Goal: Information Seeking & Learning: Learn about a topic

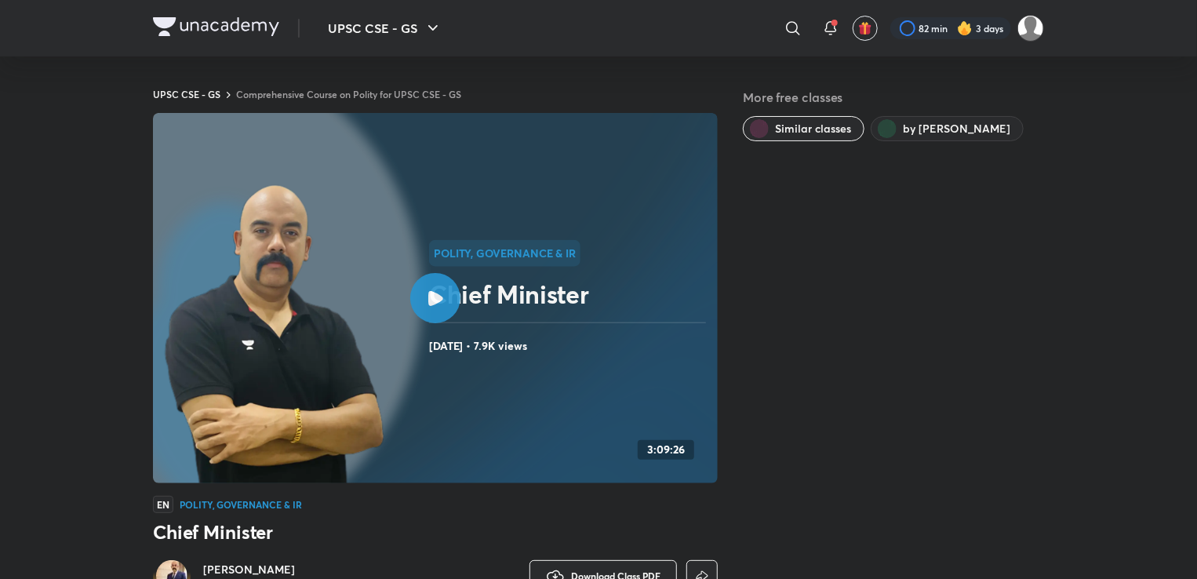
click at [192, 34] on img at bounding box center [216, 26] width 126 height 19
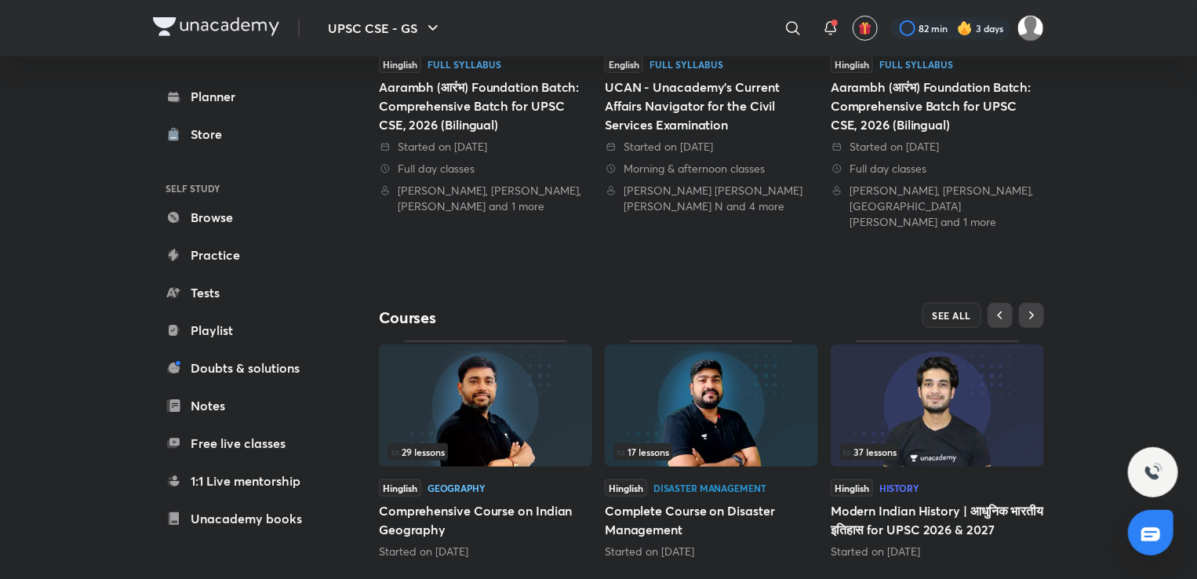
scroll to position [378, 0]
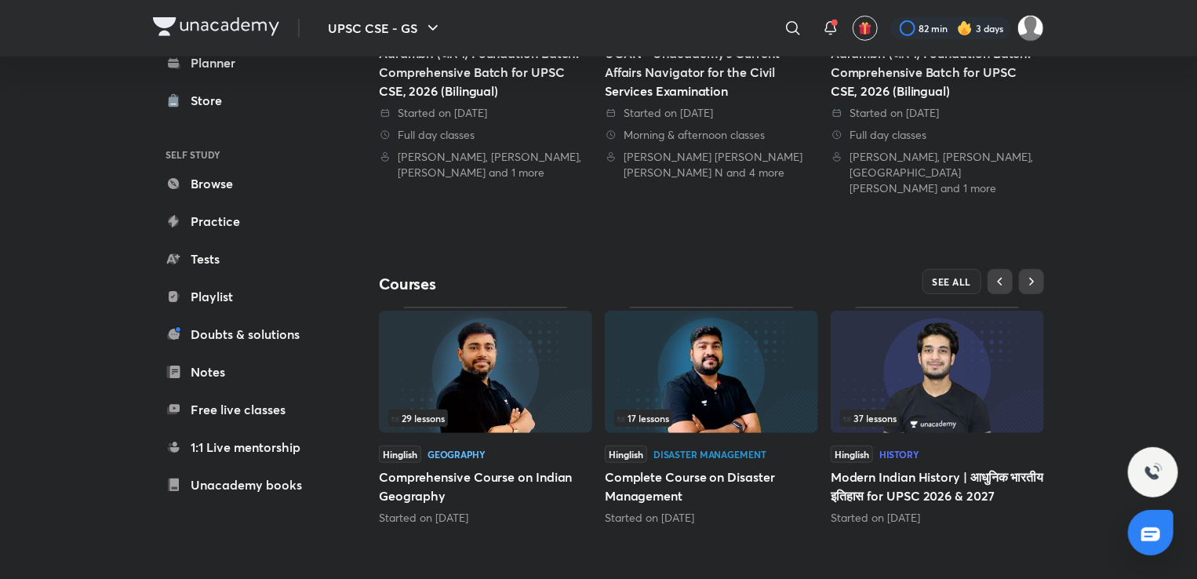
click at [401, 480] on h5 "Comprehensive Course on Indian Geography" at bounding box center [485, 486] width 213 height 38
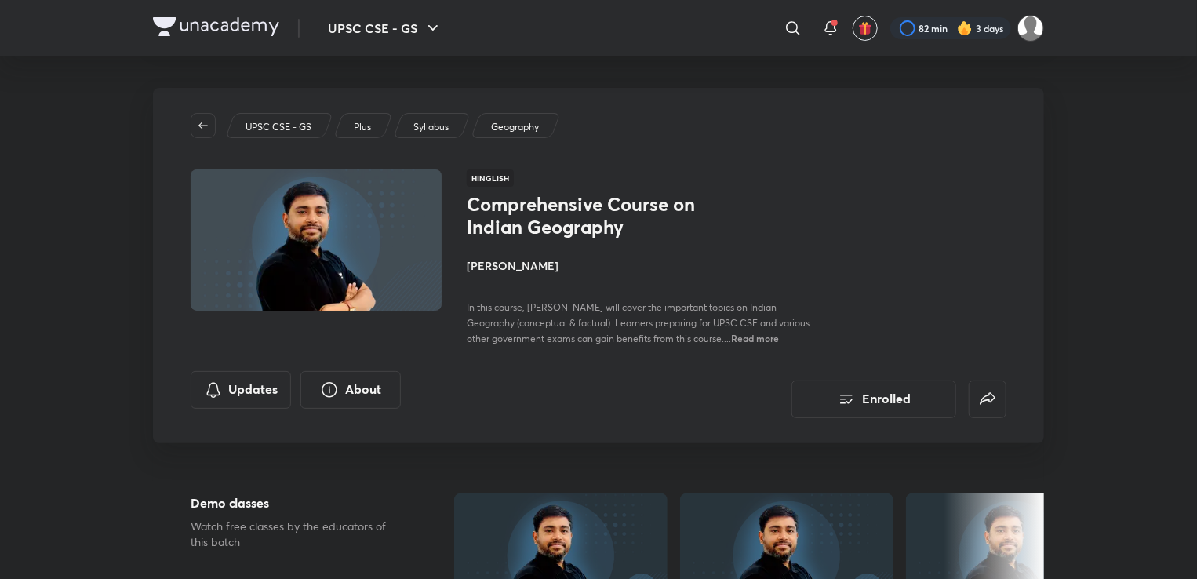
drag, startPoint x: 1153, startPoint y: 329, endPoint x: 1144, endPoint y: 394, distance: 65.7
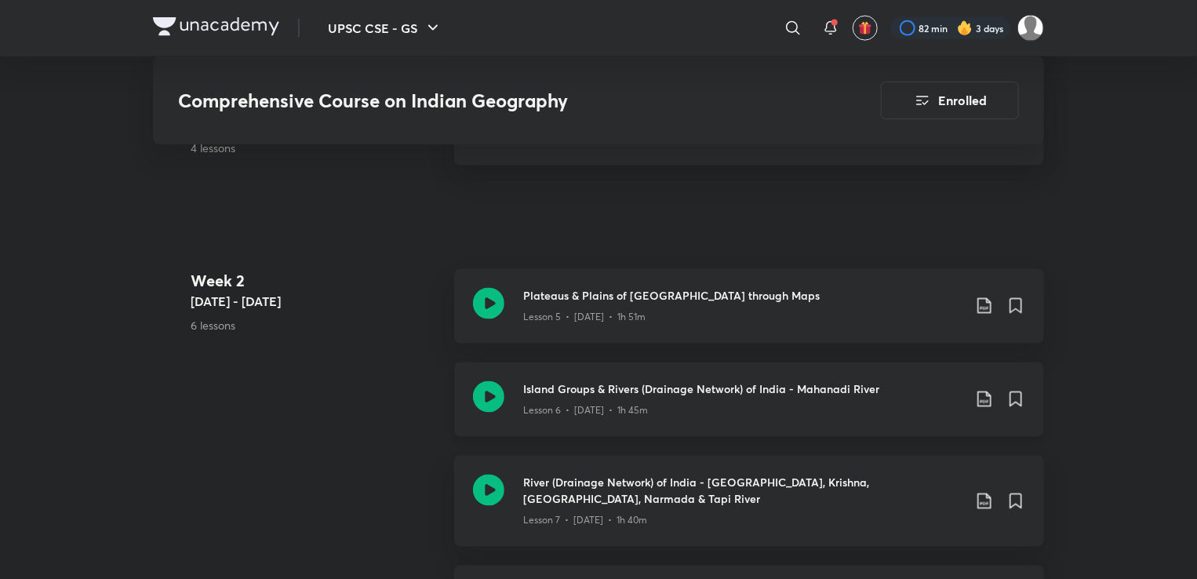
scroll to position [1176, 0]
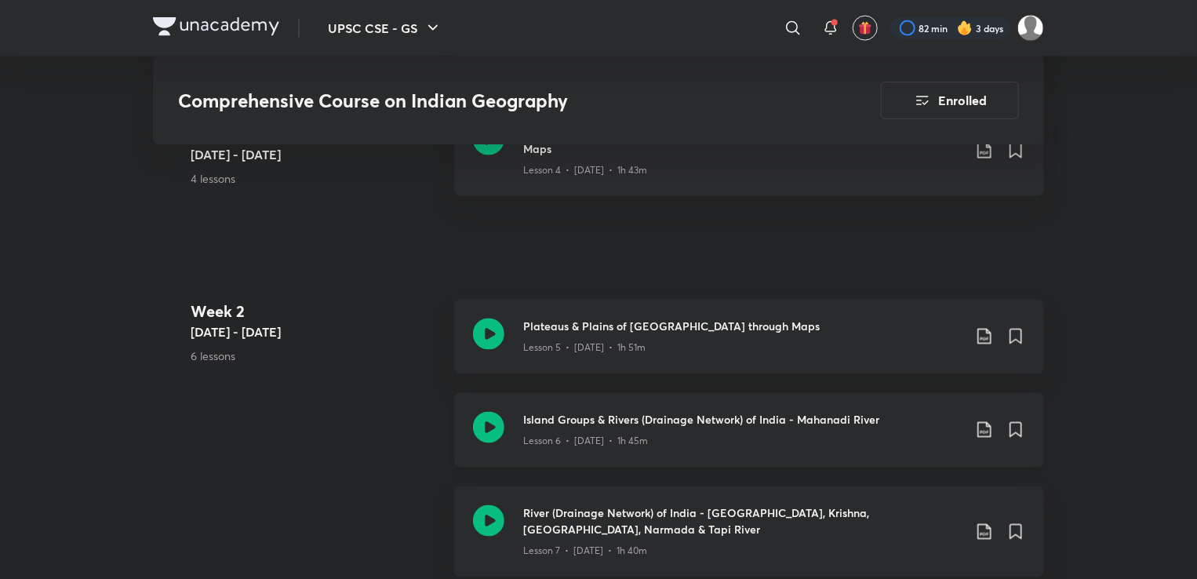
click at [598, 393] on div "Island Groups & Rivers (Drainage Network) of India - Mahanadi River Lesson 6 • …" at bounding box center [749, 430] width 590 height 74
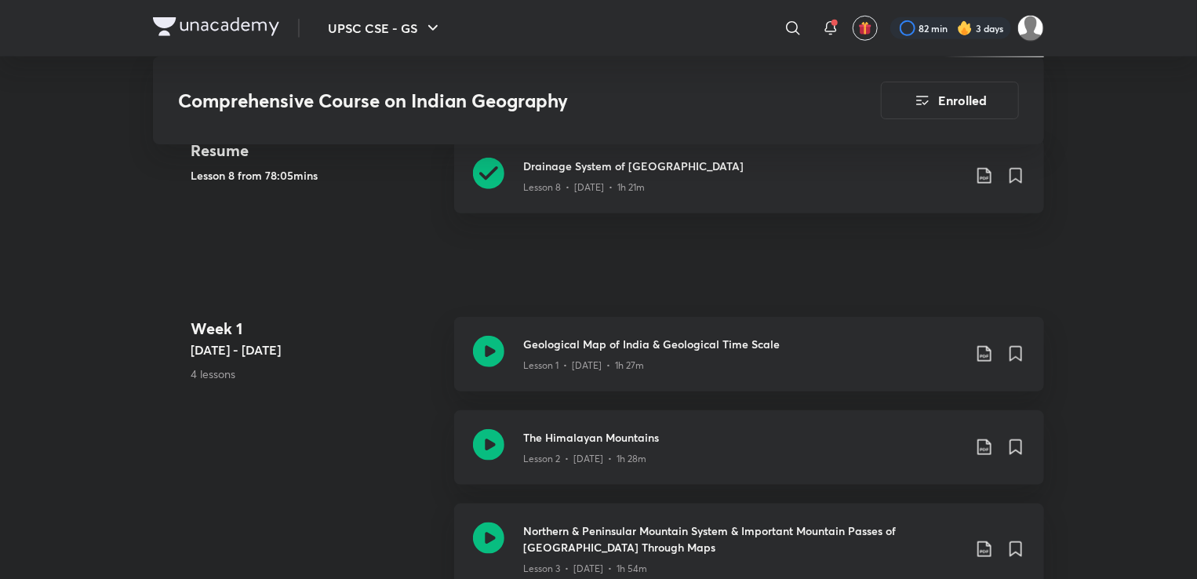
scroll to position [392, 0]
